Goal: Information Seeking & Learning: Learn about a topic

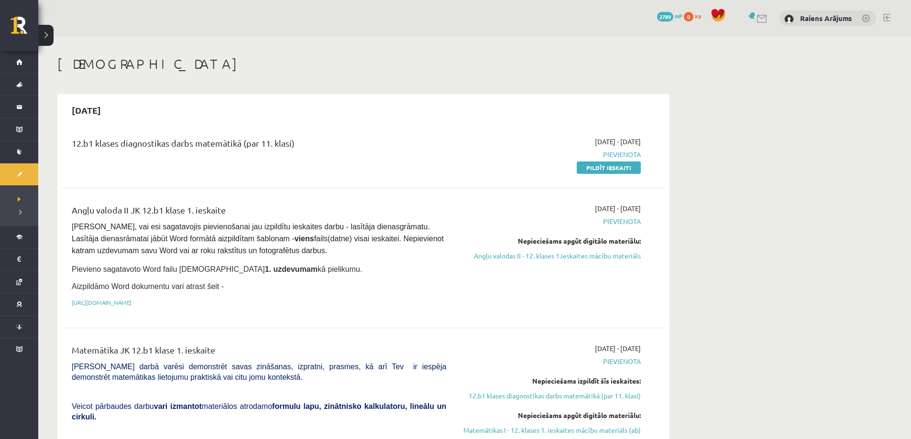
scroll to position [96, 0]
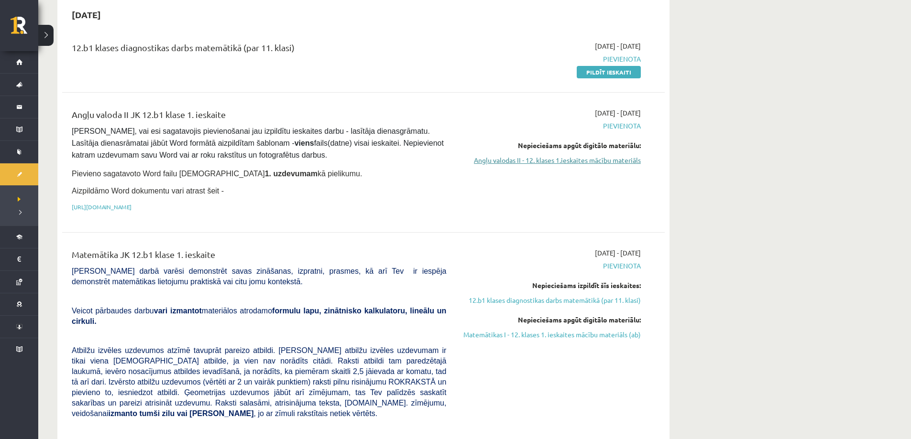
click at [534, 161] on link "Angļu valodas II - 12. klases 1.ieskaites mācību materiāls" at bounding box center [550, 160] width 180 height 10
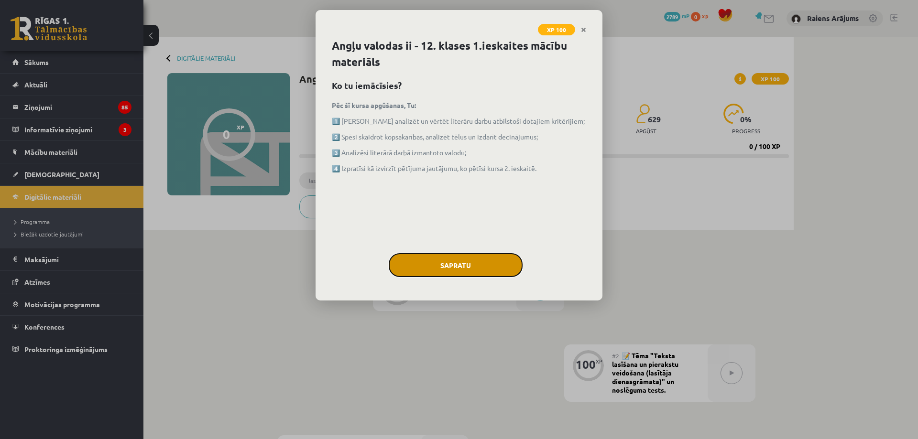
click at [472, 261] on button "Sapratu" at bounding box center [456, 265] width 134 height 24
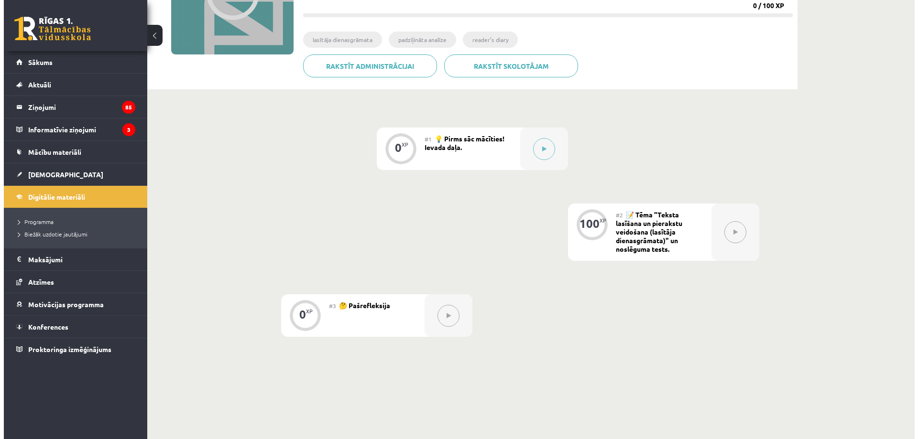
scroll to position [143, 0]
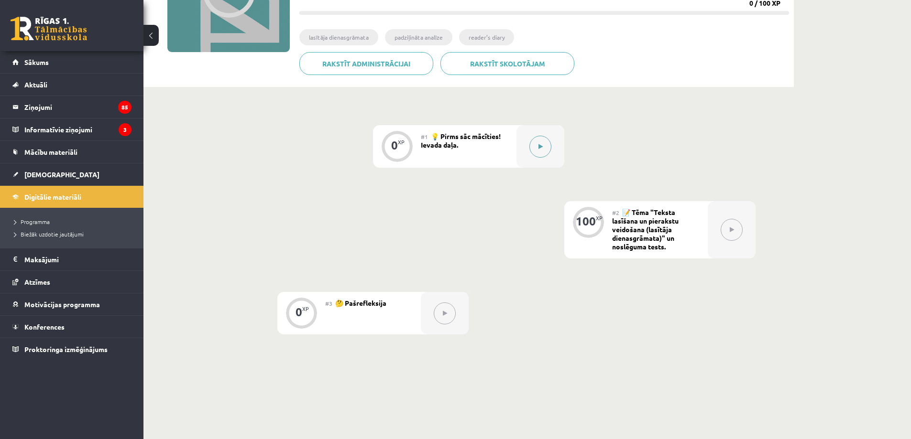
click at [537, 151] on button at bounding box center [540, 147] width 22 height 22
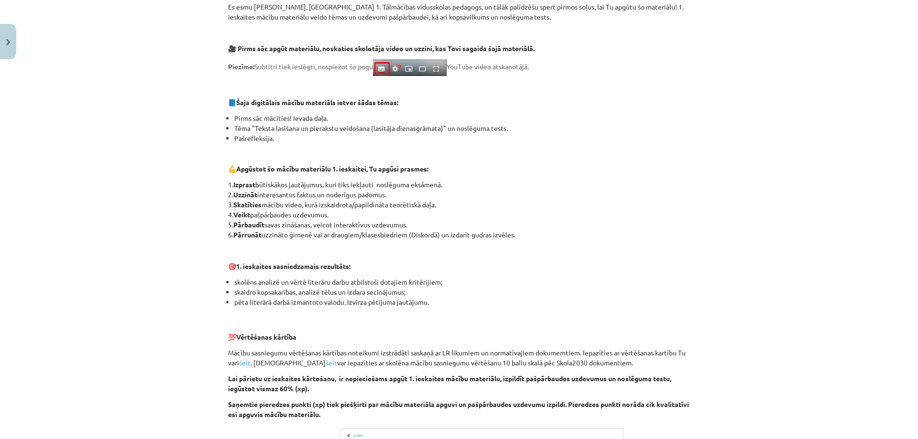
scroll to position [42, 0]
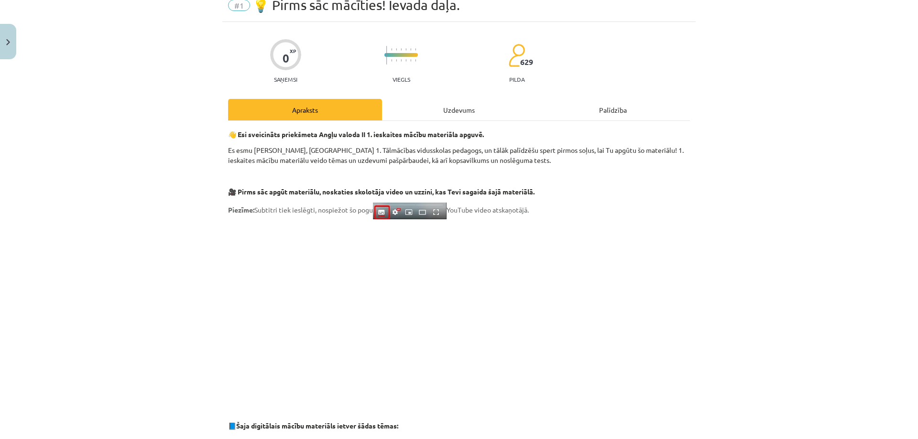
click at [444, 116] on div "Uzdevums" at bounding box center [459, 110] width 154 height 22
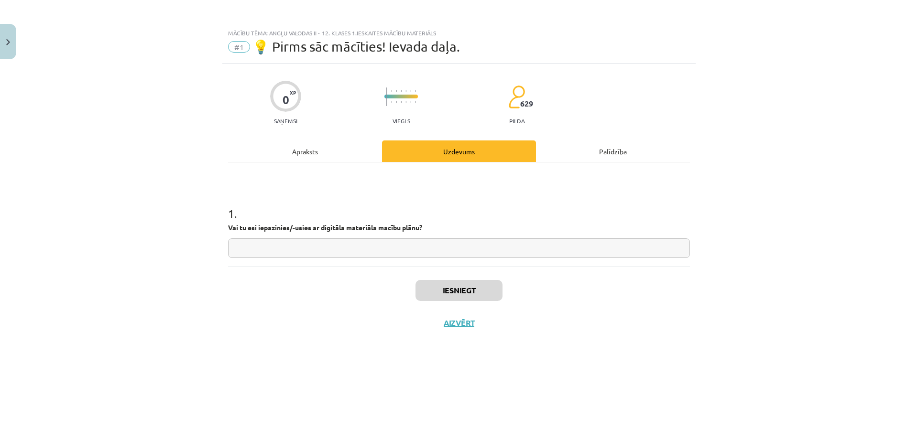
click at [372, 242] on input "text" at bounding box center [459, 249] width 462 height 20
type input "**********"
click at [437, 286] on button "Iesniegt" at bounding box center [458, 290] width 87 height 21
click at [496, 332] on icon at bounding box center [497, 329] width 4 height 6
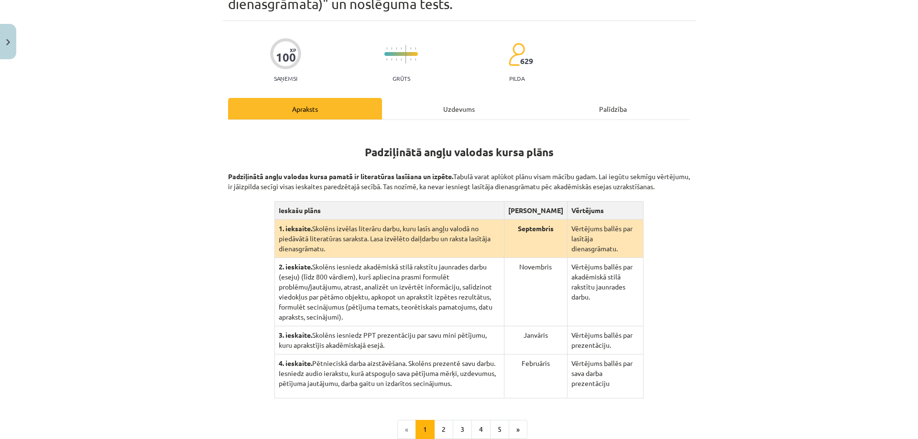
scroll to position [157, 0]
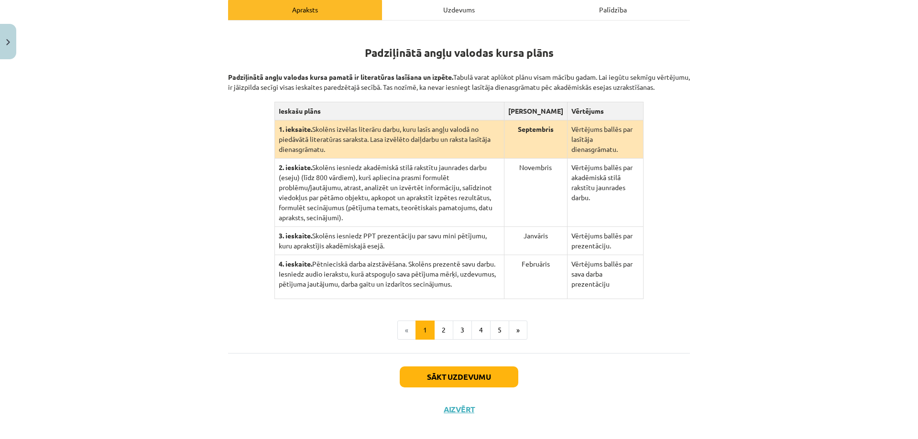
click at [445, 179] on td "2. ieskiate. Skolēns iesniedz akadēmiskā stilā rakstītu jaunrades darbu (eseju)…" at bounding box center [388, 193] width 229 height 68
click at [436, 324] on button "2" at bounding box center [443, 330] width 19 height 19
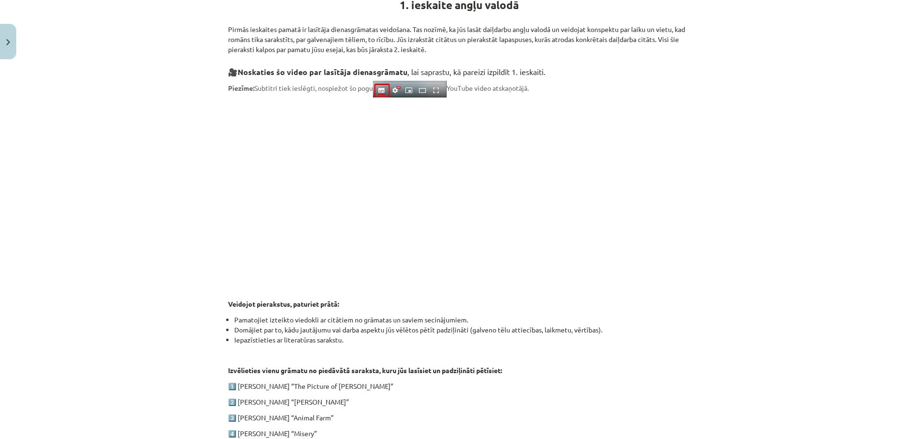
scroll to position [301, 0]
